Goal: Find specific page/section: Find specific page/section

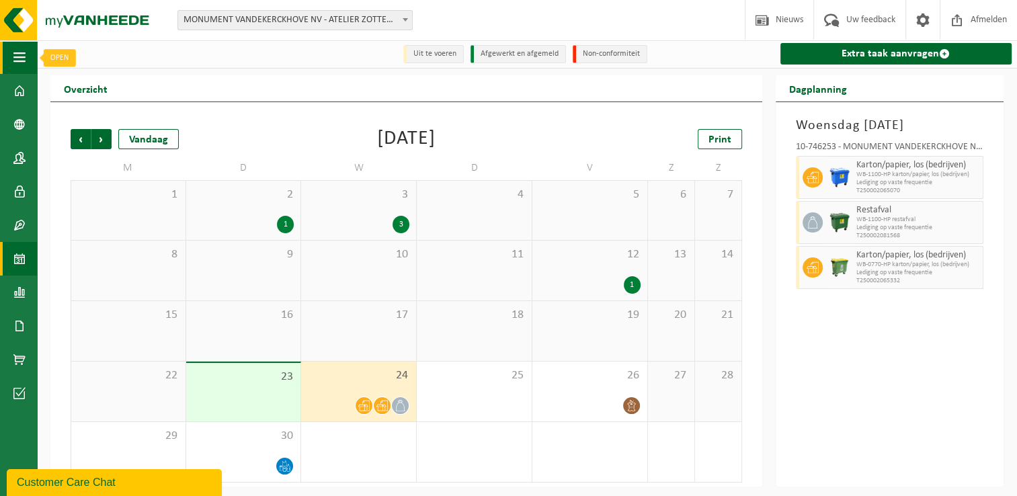
click at [27, 47] on button "Navigatie" at bounding box center [18, 57] width 37 height 34
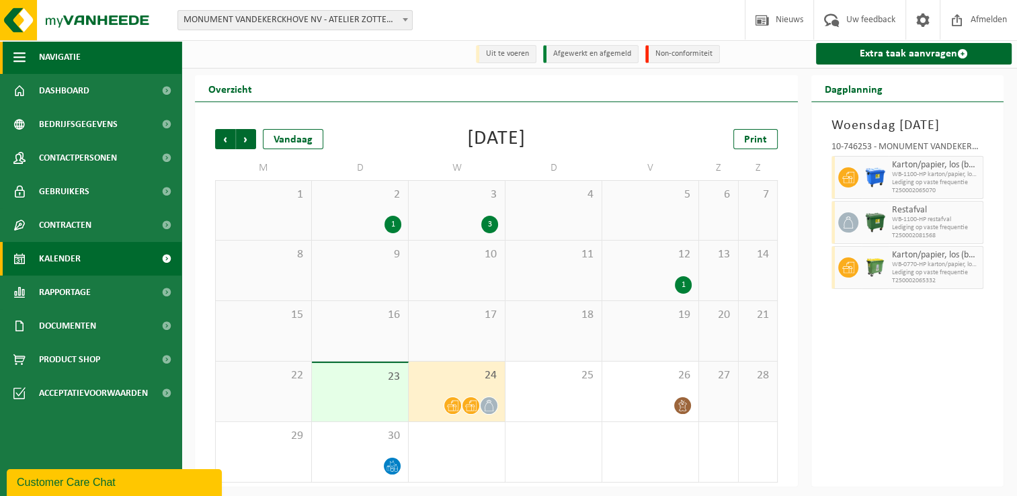
click at [30, 46] on button "Navigatie" at bounding box center [91, 57] width 182 height 34
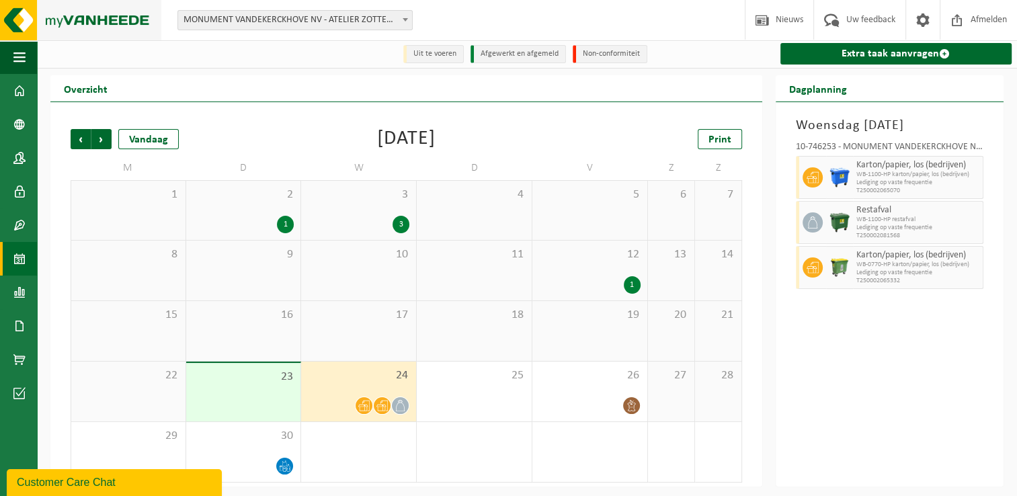
click at [22, 22] on img at bounding box center [80, 20] width 161 height 40
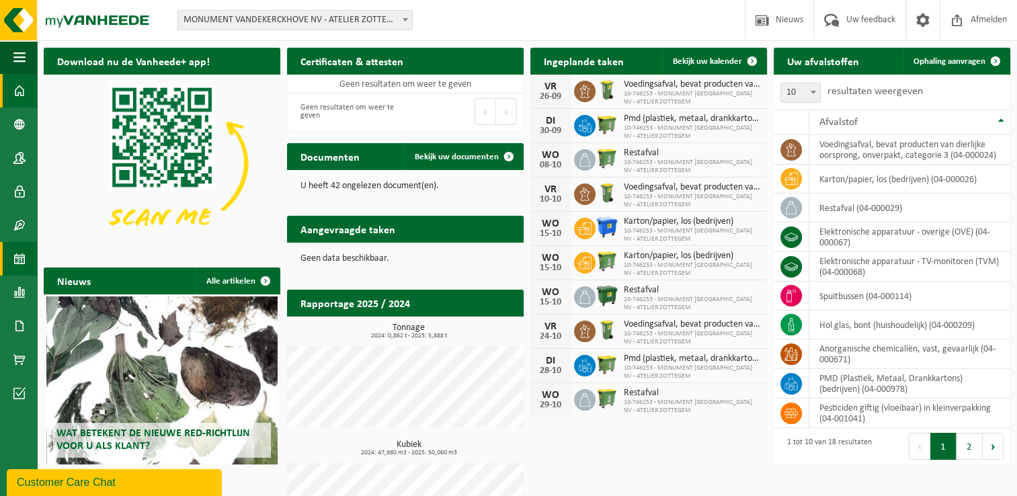
click at [28, 261] on link "Kalender" at bounding box center [18, 259] width 37 height 34
